Goal: Find specific page/section: Find specific page/section

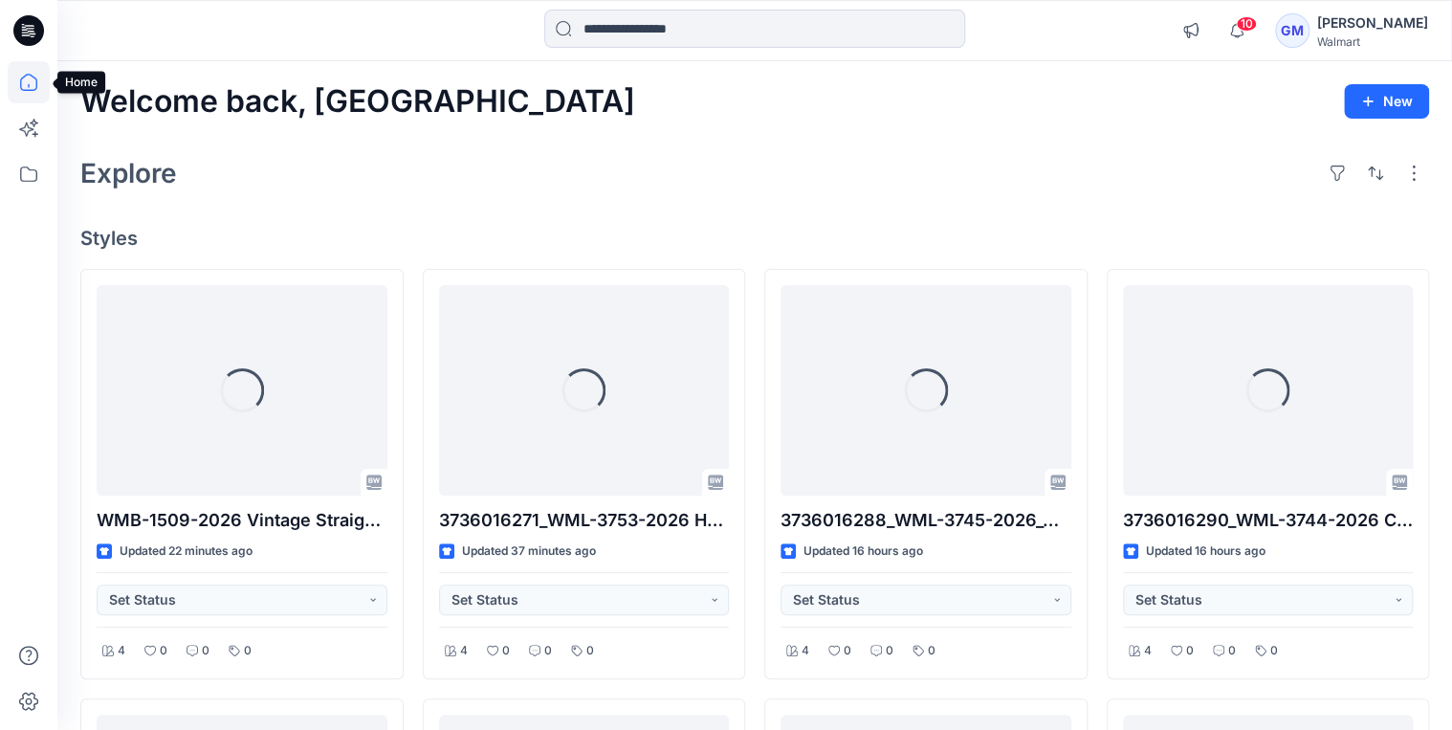
click at [16, 87] on icon at bounding box center [29, 82] width 42 height 42
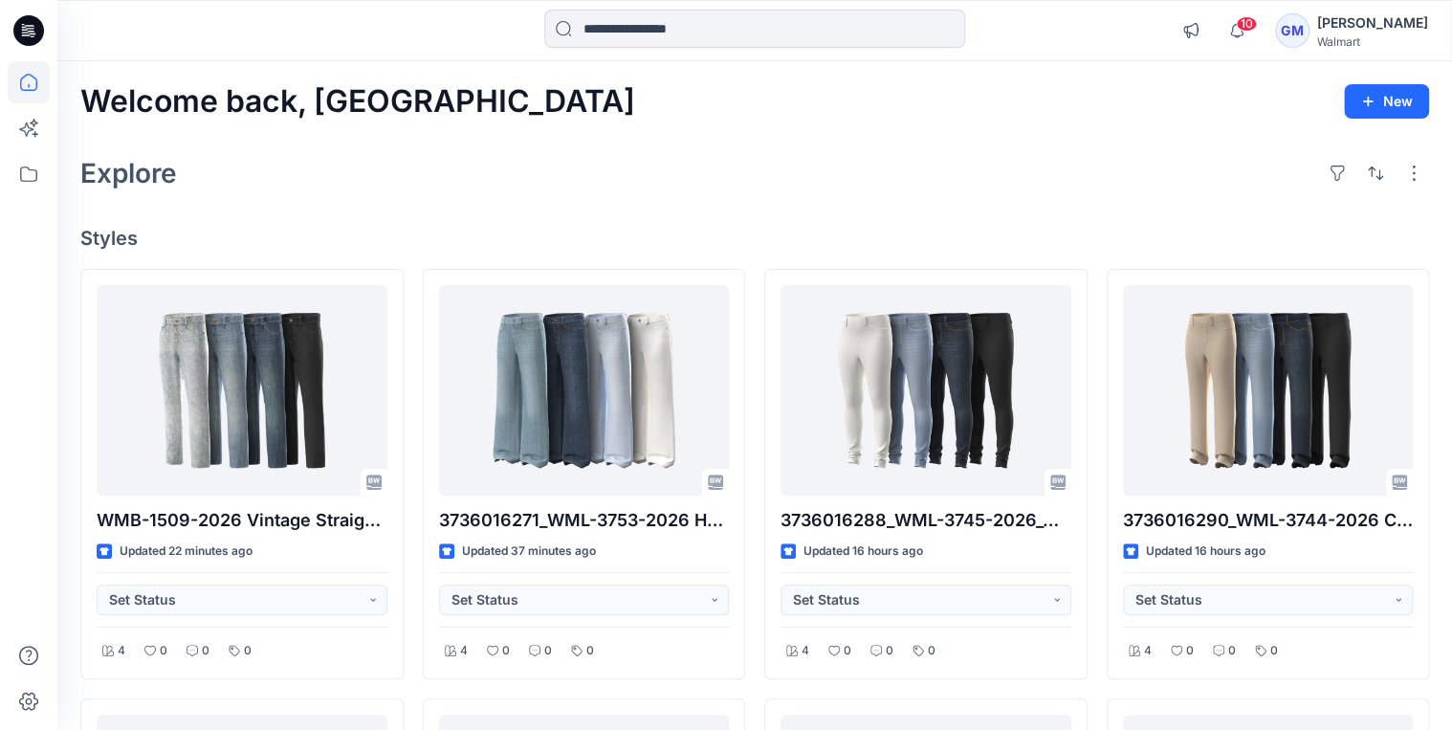
click at [22, 33] on icon at bounding box center [28, 30] width 31 height 31
click at [16, 76] on icon at bounding box center [29, 82] width 42 height 42
click at [31, 83] on icon at bounding box center [29, 82] width 42 height 42
click at [37, 181] on icon at bounding box center [29, 174] width 42 height 42
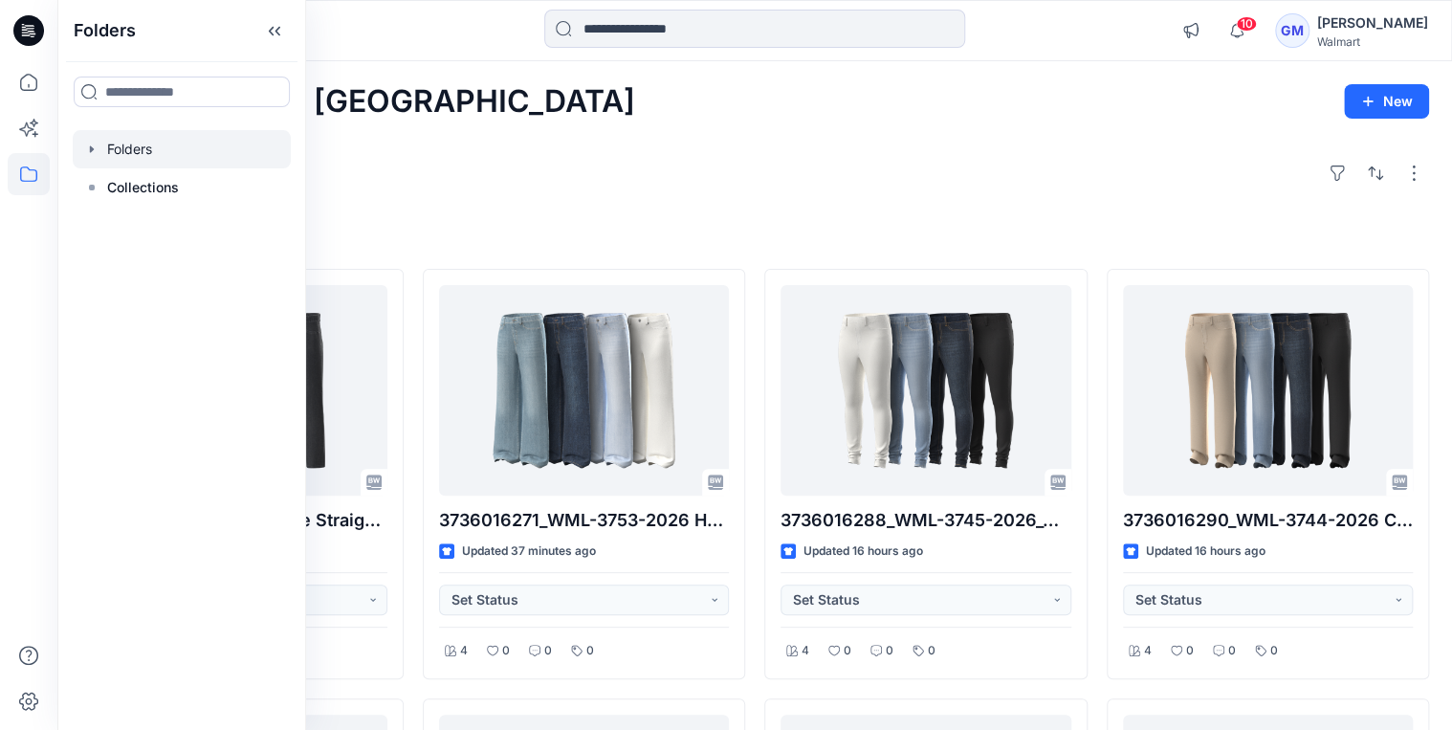
click at [90, 149] on icon "button" at bounding box center [92, 148] width 4 height 7
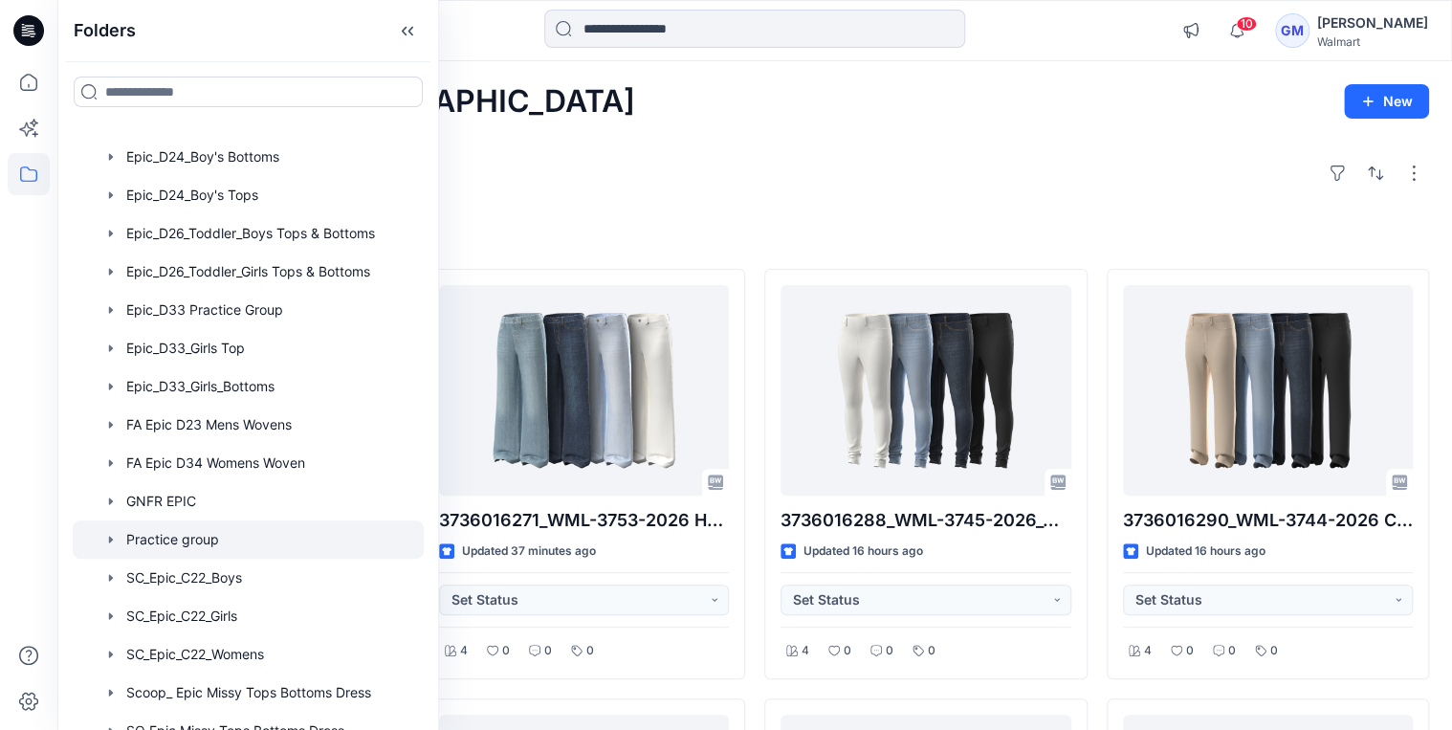
scroll to position [459, 0]
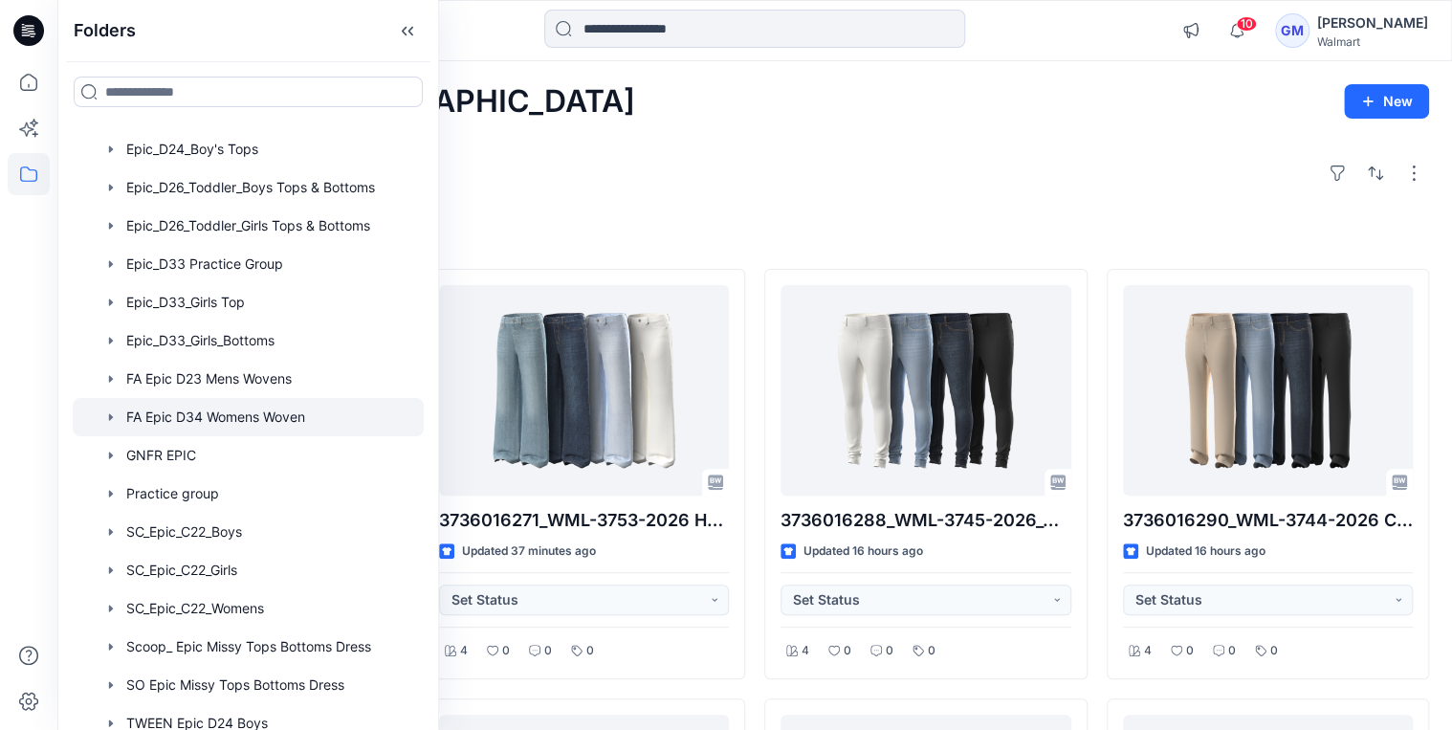
click at [257, 417] on div at bounding box center [248, 417] width 351 height 38
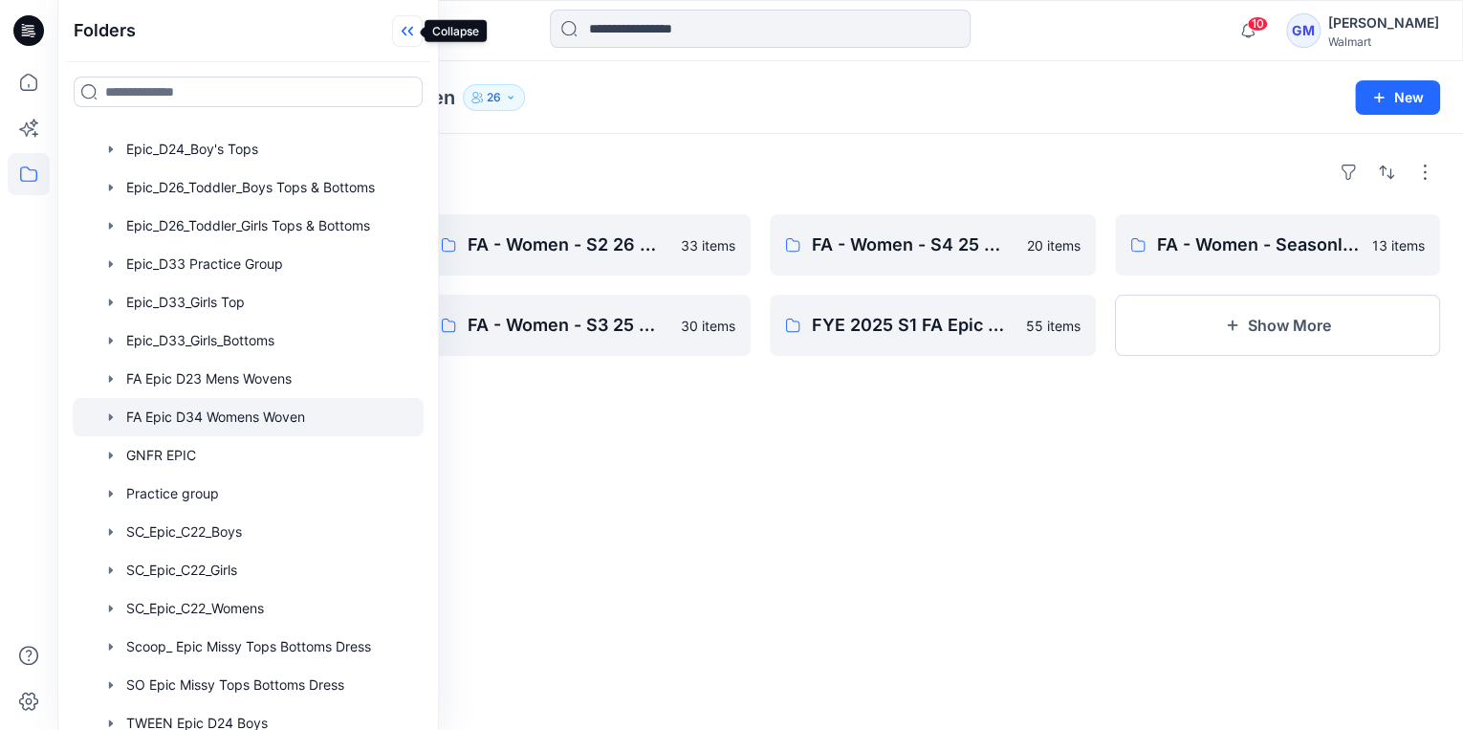
click at [401, 29] on icon at bounding box center [407, 31] width 31 height 32
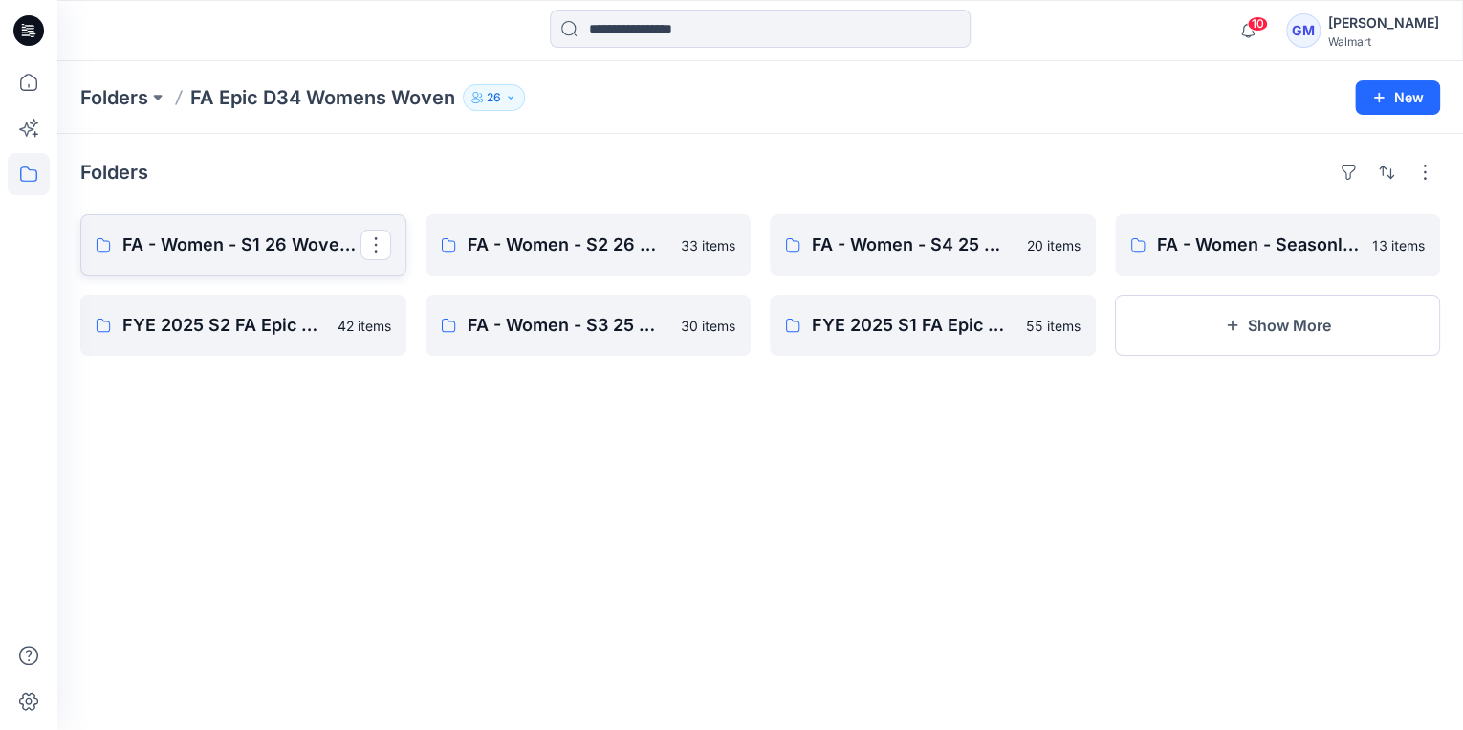
click at [250, 242] on p "FA - Women - S1 26 Woven Board" at bounding box center [241, 244] width 238 height 27
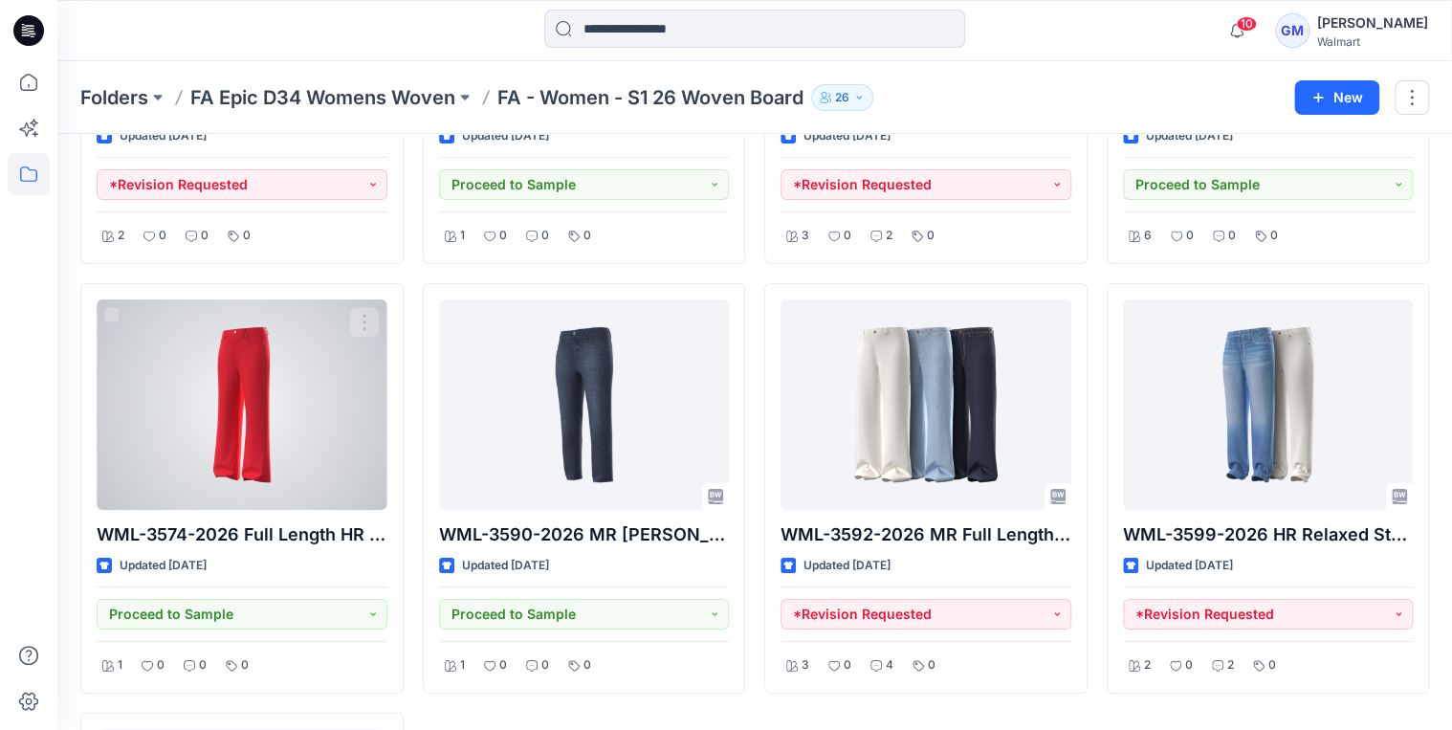
scroll to position [3775, 0]
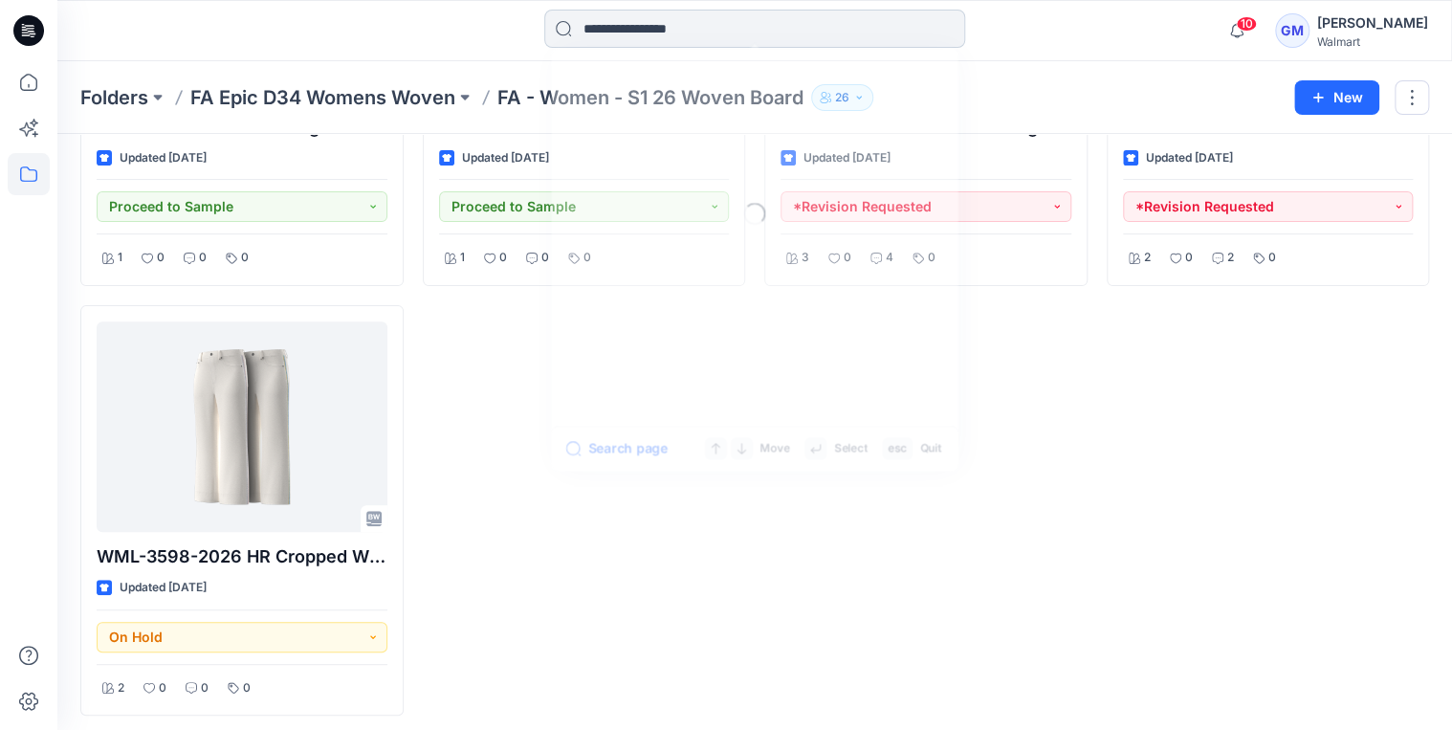
click at [617, 34] on input at bounding box center [754, 29] width 421 height 38
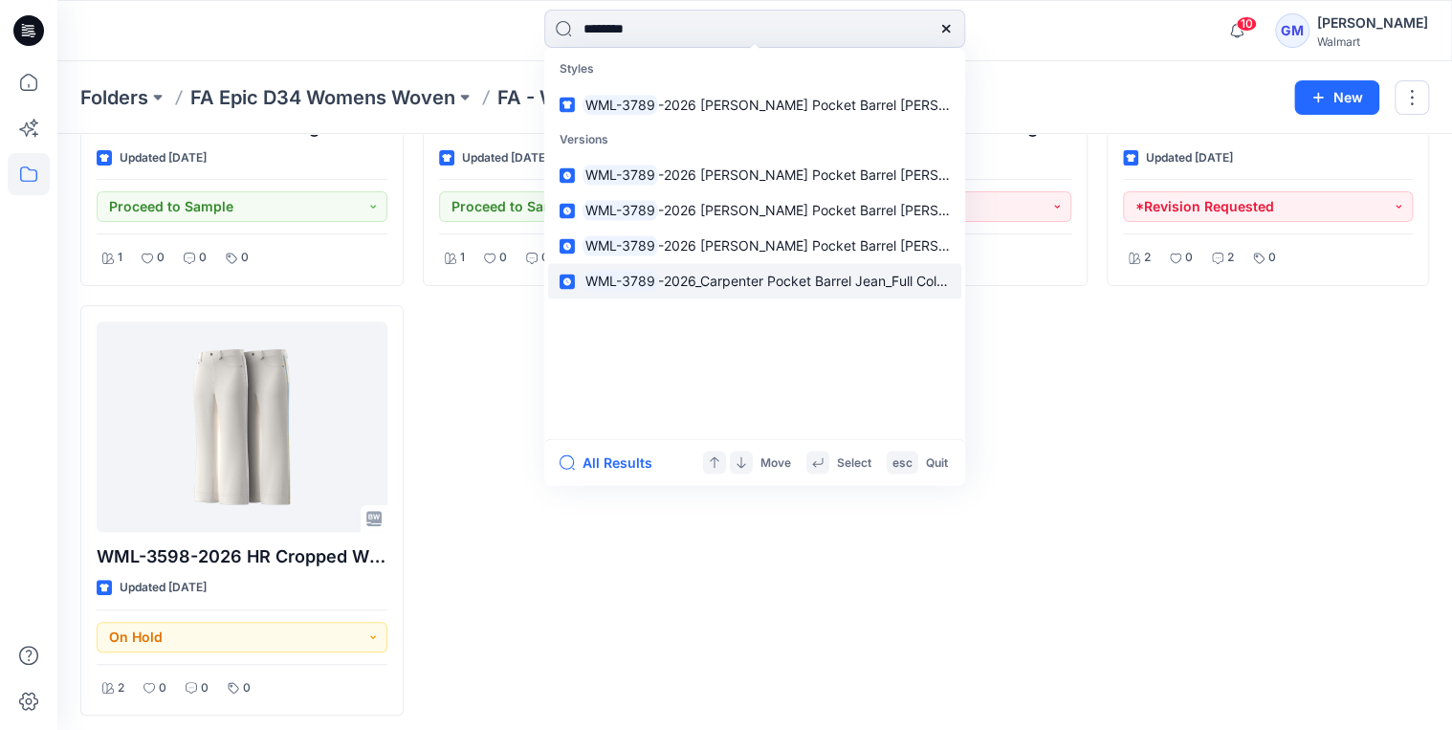
type input "********"
click at [781, 265] on link "WML-3789 -2026_Carpenter Pocket Barrel Jean_Full Colorway" at bounding box center [754, 281] width 413 height 35
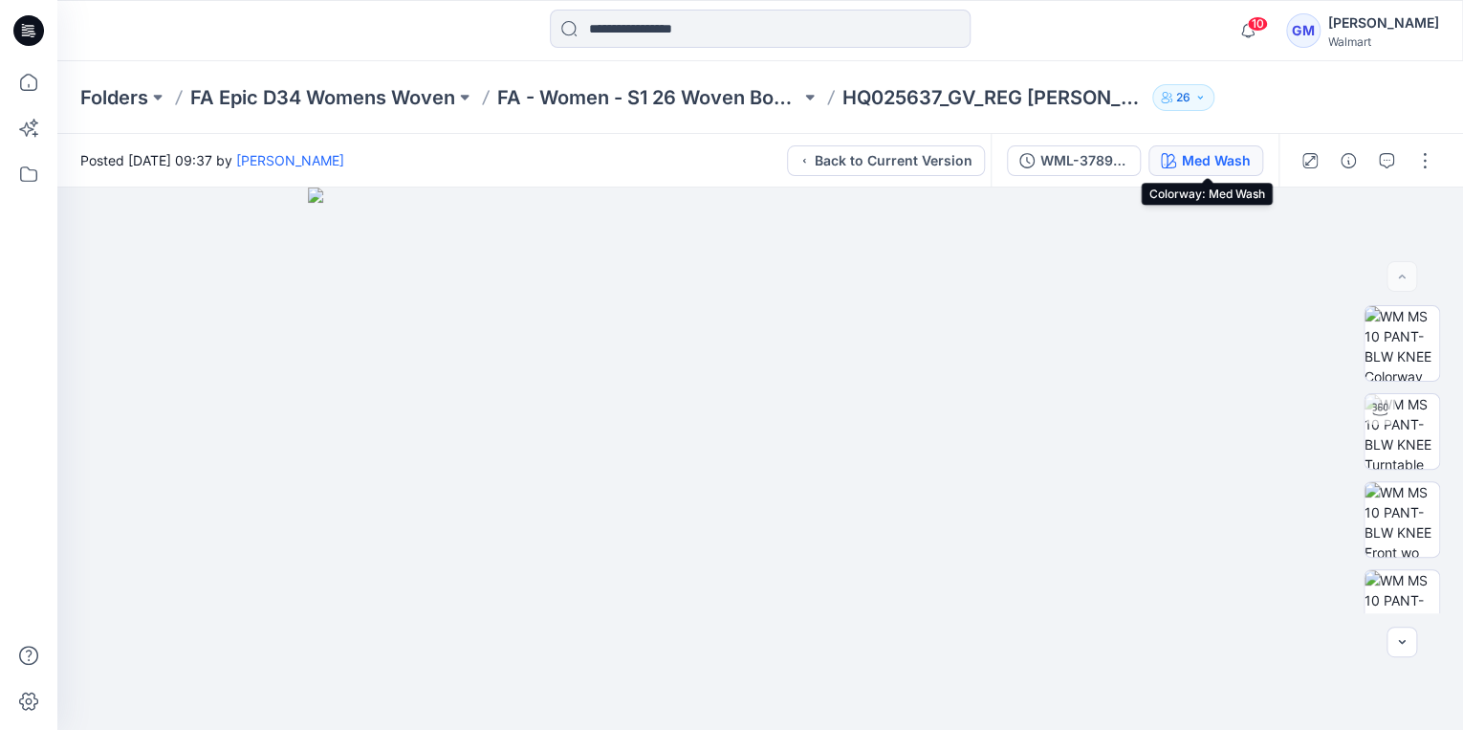
click at [1198, 157] on div "Med Wash" at bounding box center [1216, 160] width 69 height 21
